Goal: Use online tool/utility: Utilize a website feature to perform a specific function

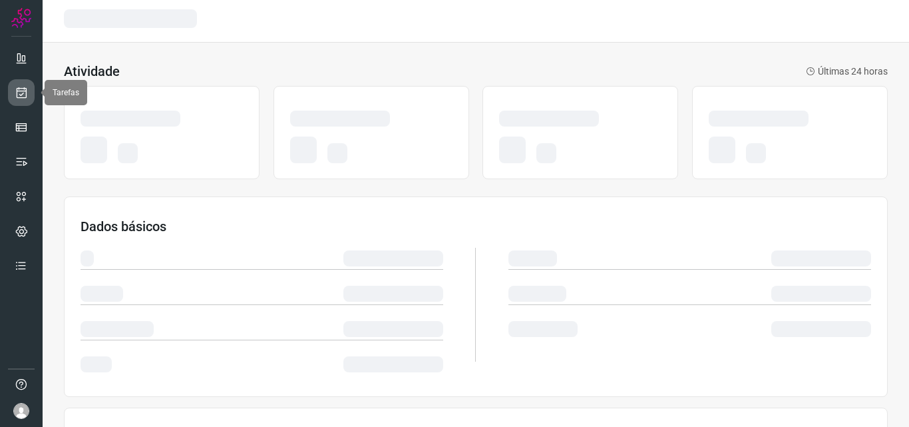
click at [29, 95] on link at bounding box center [21, 92] width 27 height 27
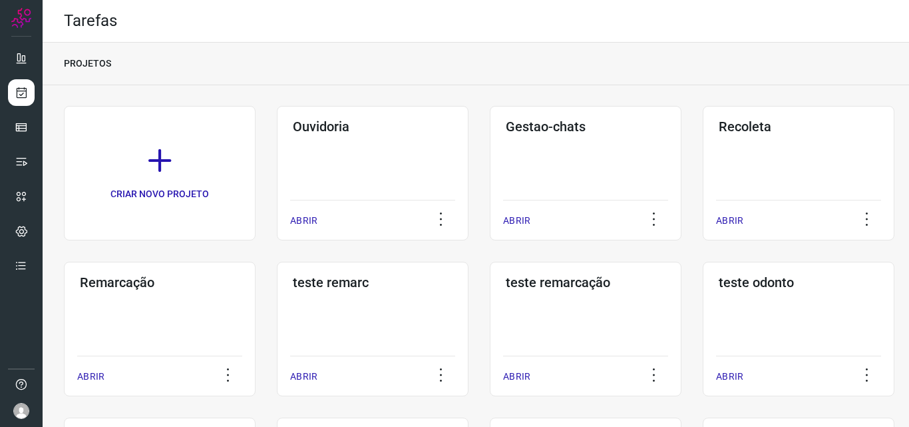
click at [277, 309] on div "Remarcação ABRIR" at bounding box center [373, 329] width 192 height 134
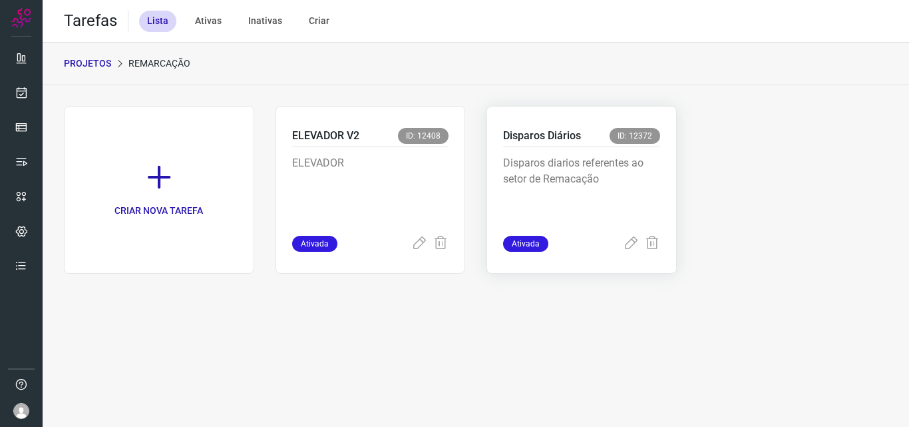
click at [575, 222] on div "Disparos diarios referentes ao setor de Remacação" at bounding box center [581, 191] width 157 height 89
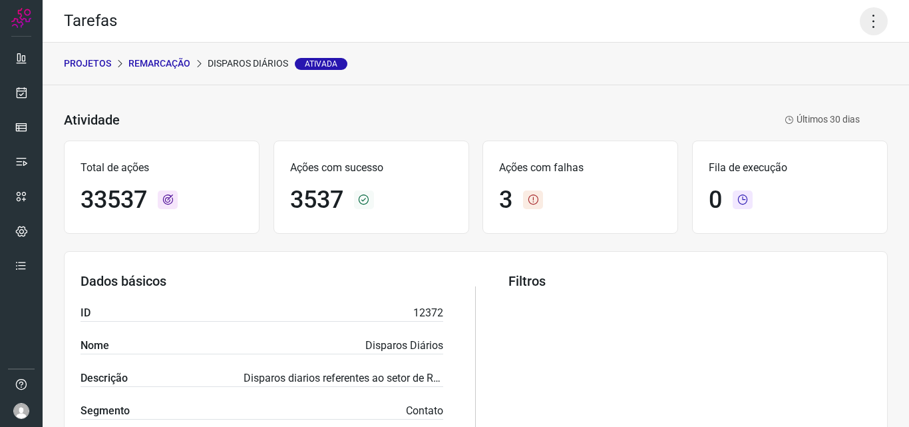
click at [869, 11] on icon at bounding box center [874, 21] width 28 height 28
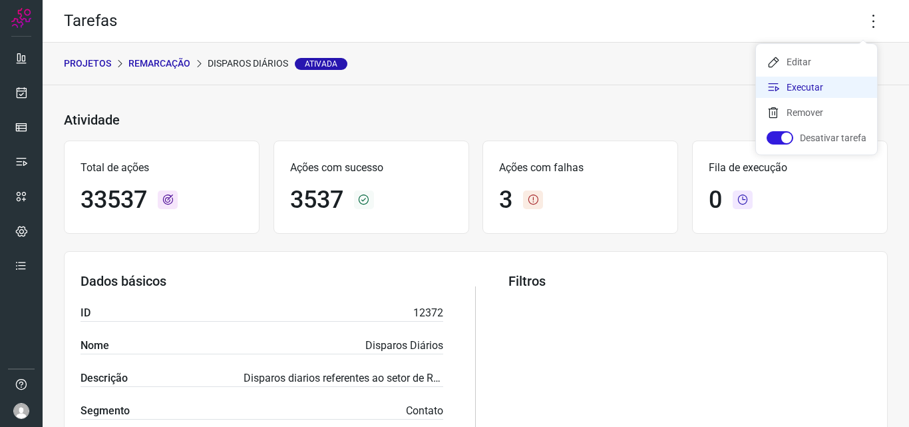
click at [833, 87] on li "Executar" at bounding box center [816, 87] width 121 height 21
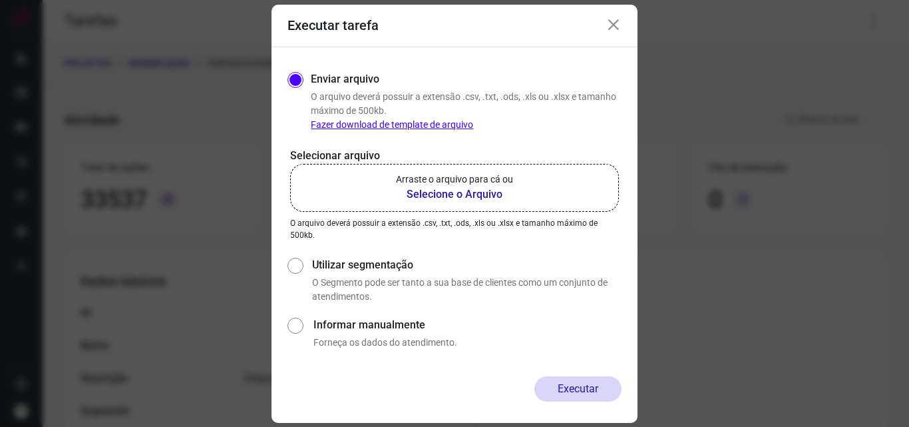
click at [533, 186] on label "Arraste o arquivo para cá ou Selecione o Arquivo" at bounding box center [454, 188] width 329 height 48
click at [0, 0] on input "Arraste o arquivo para cá ou Selecione o Arquivo" at bounding box center [0, 0] width 0 height 0
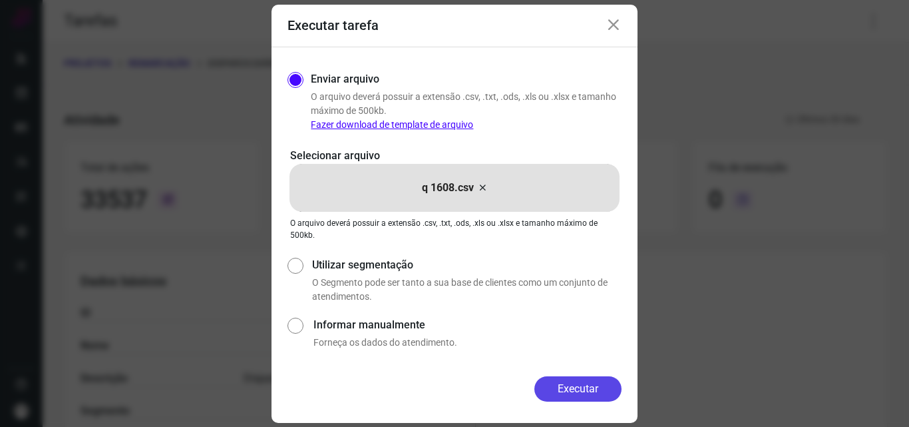
click at [577, 389] on button "Executar" at bounding box center [578, 388] width 87 height 25
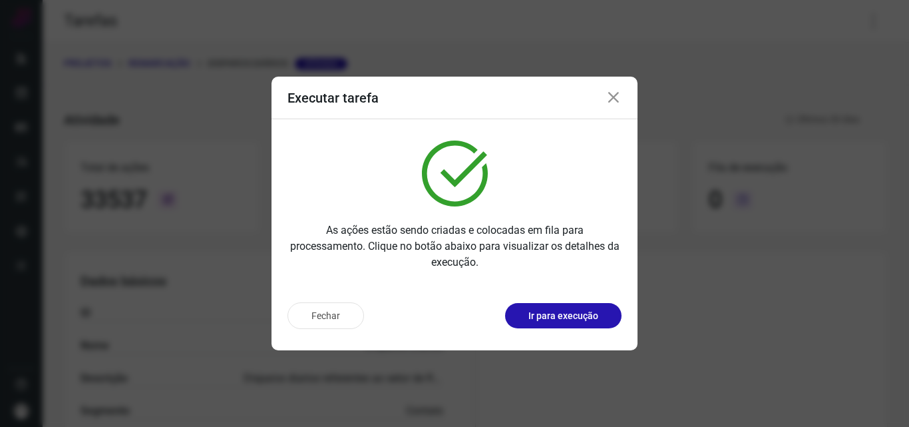
click at [569, 322] on p "Ir para execução" at bounding box center [564, 316] width 70 height 14
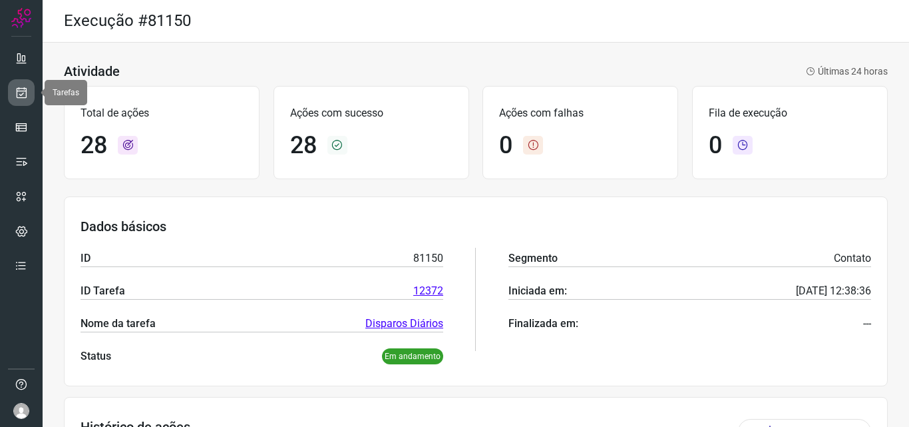
click at [23, 95] on icon at bounding box center [22, 92] width 14 height 13
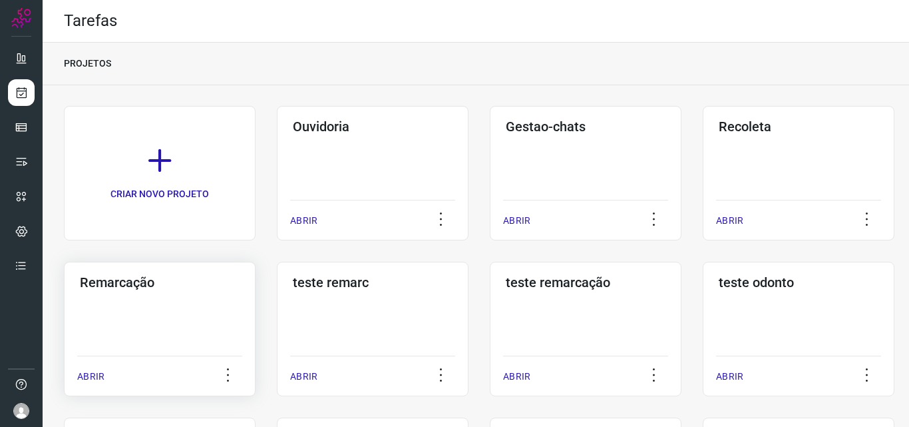
click at [277, 316] on div "Remarcação ABRIR" at bounding box center [373, 329] width 192 height 134
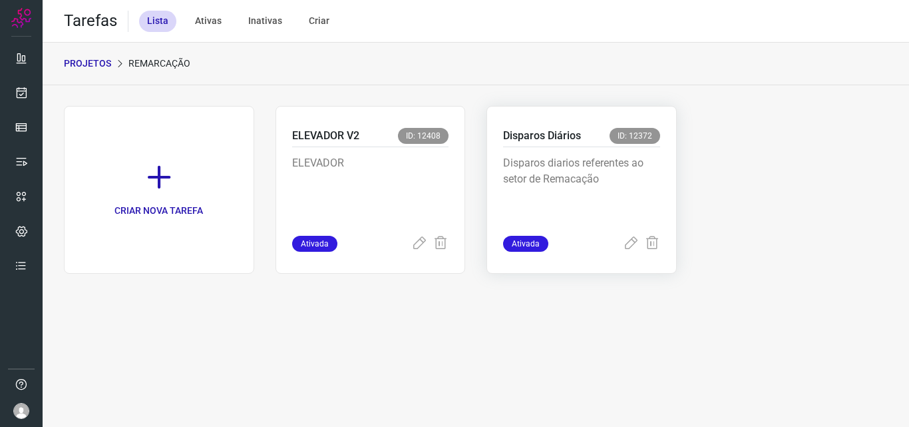
click at [553, 188] on p "Disparos diarios referentes ao setor de Remacação" at bounding box center [581, 188] width 157 height 67
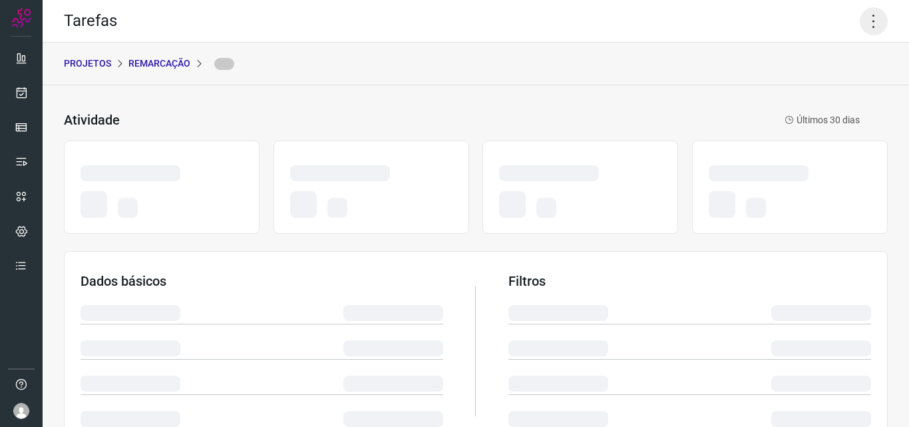
click at [867, 11] on icon at bounding box center [874, 21] width 28 height 28
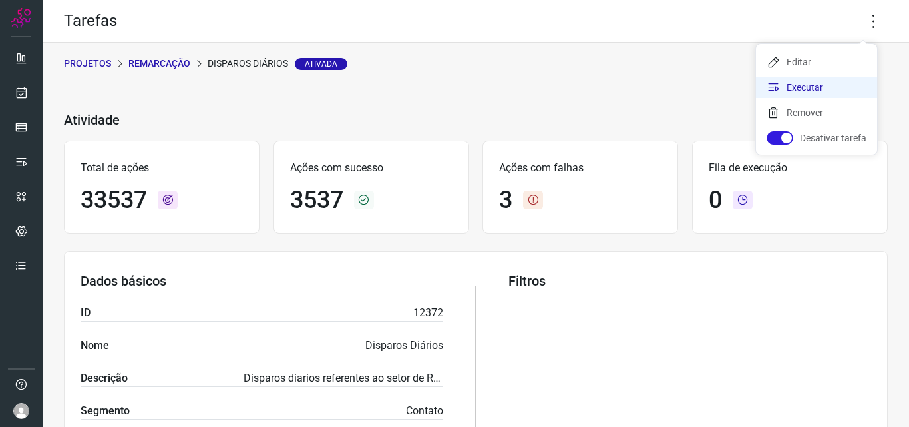
click at [833, 87] on li "Executar" at bounding box center [816, 87] width 121 height 21
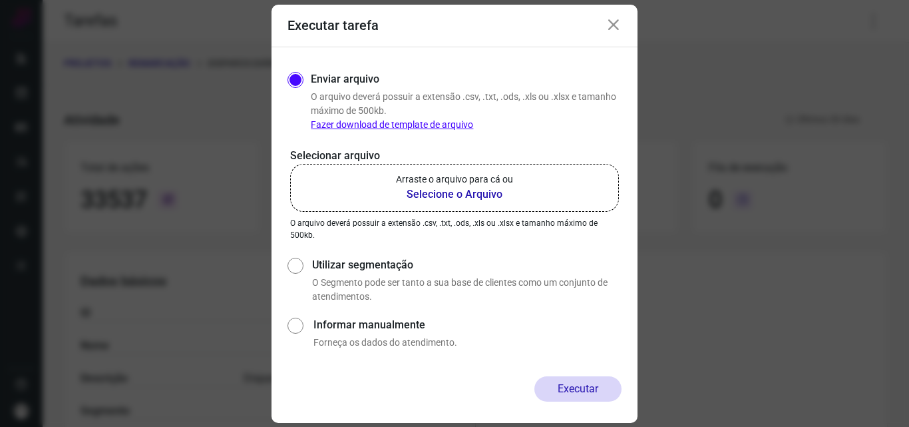
click at [437, 198] on b "Selecione o Arquivo" at bounding box center [454, 194] width 117 height 16
click at [0, 0] on input "Arraste o arquivo para cá ou Selecione o Arquivo" at bounding box center [0, 0] width 0 height 0
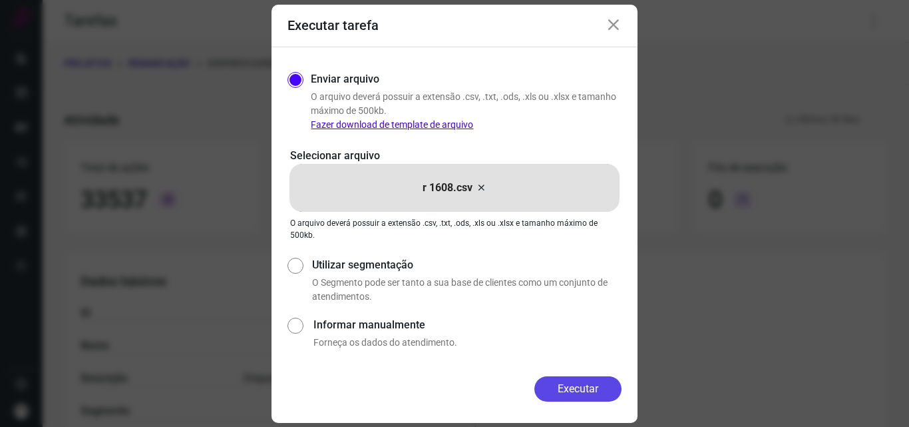
click at [558, 383] on button "Executar" at bounding box center [578, 388] width 87 height 25
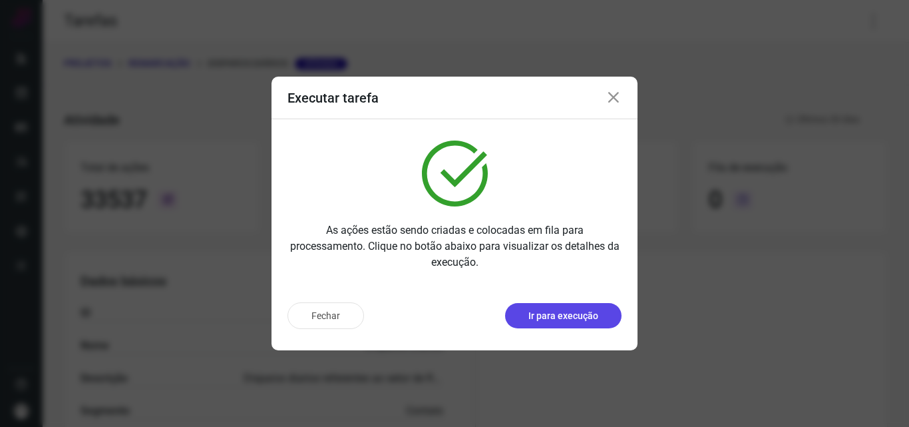
click at [567, 312] on p "Ir para execução" at bounding box center [564, 316] width 70 height 14
